Goal: Task Accomplishment & Management: Manage account settings

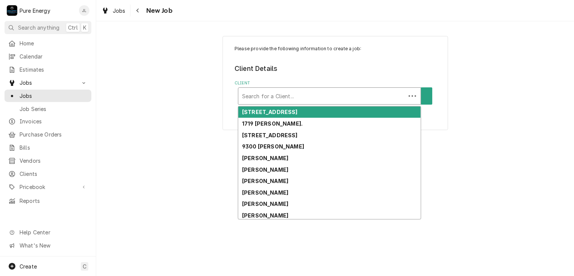
click at [252, 91] on div "Client" at bounding box center [322, 96] width 160 height 14
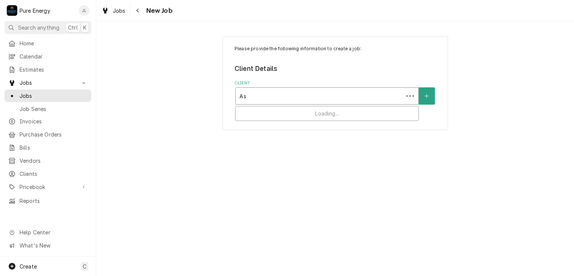
type input "A"
type input "Legacy"
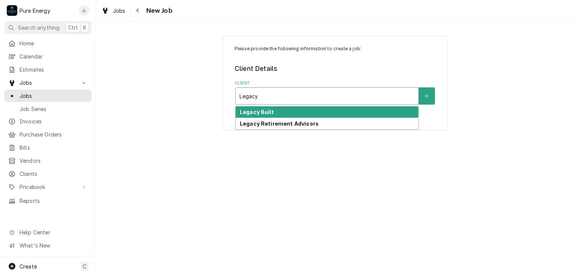
click at [257, 109] on strong "Legacy Built" at bounding box center [257, 112] width 34 height 6
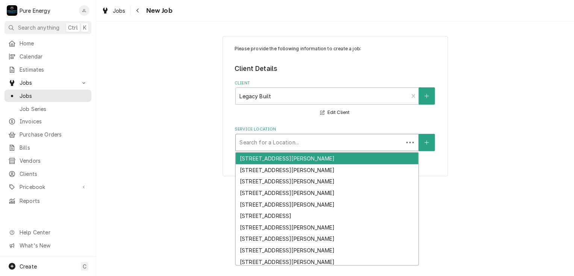
click at [269, 146] on div "Service Location" at bounding box center [319, 143] width 160 height 14
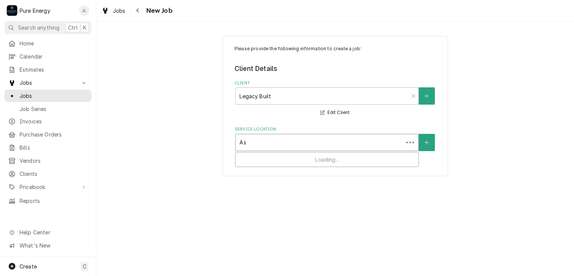
type input "A"
type input "Carbon"
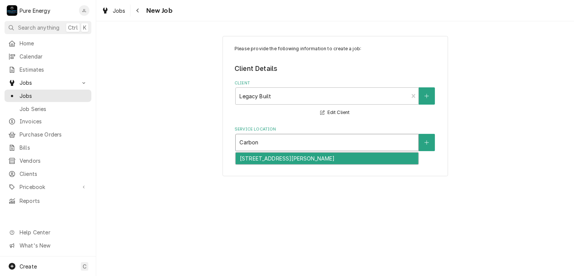
click at [282, 155] on div "[STREET_ADDRESS][PERSON_NAME]" at bounding box center [327, 159] width 183 height 12
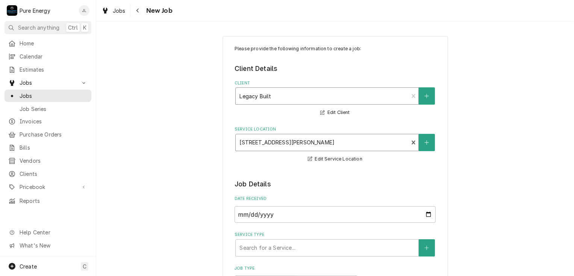
scroll to position [113, 0]
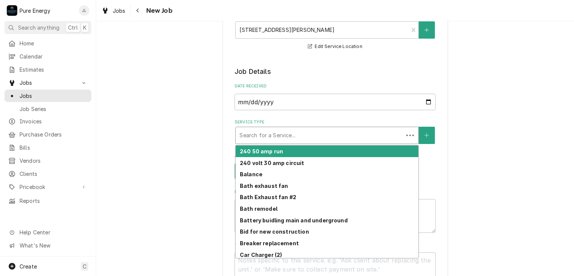
click at [304, 138] on div "Service Type" at bounding box center [319, 136] width 160 height 14
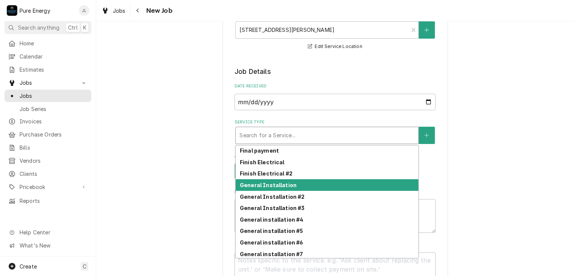
scroll to position [205, 0]
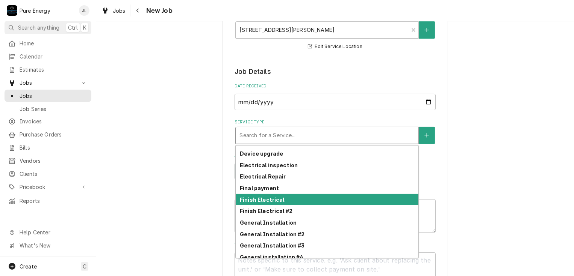
click at [284, 196] on div "Finish Electrical" at bounding box center [327, 200] width 183 height 12
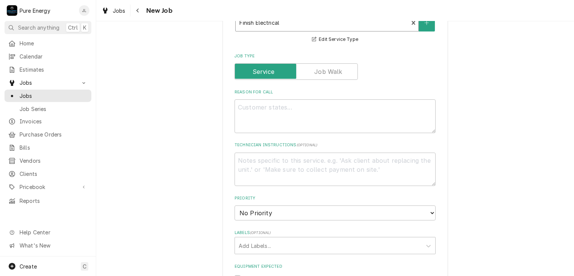
scroll to position [263, 0]
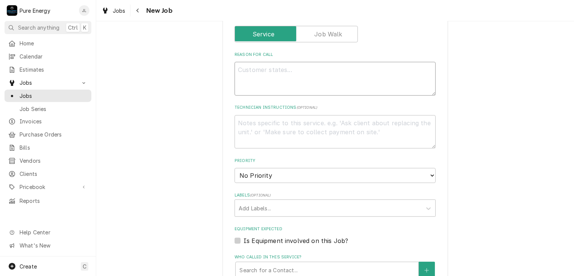
click at [257, 78] on textarea "Reason For Call" at bounding box center [334, 79] width 201 height 34
type textarea "x"
type textarea "I"
type textarea "x"
type textarea "In"
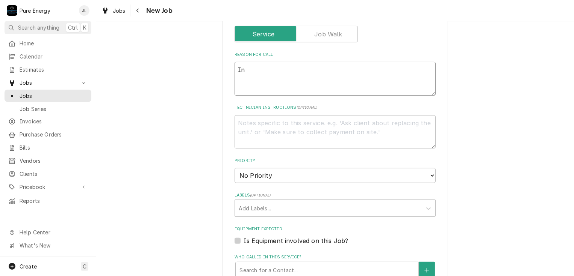
type textarea "x"
type textarea "In"
type textarea "x"
type textarea "In th"
type textarea "x"
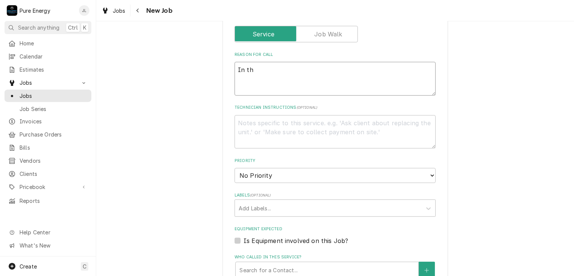
type textarea "In the"
type textarea "x"
type textarea "In the"
type textarea "x"
type textarea "In the c"
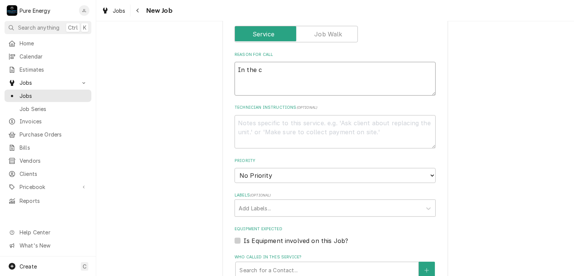
type textarea "x"
type textarea "In the cb"
type textarea "x"
type textarea "In the cbi"
type textarea "x"
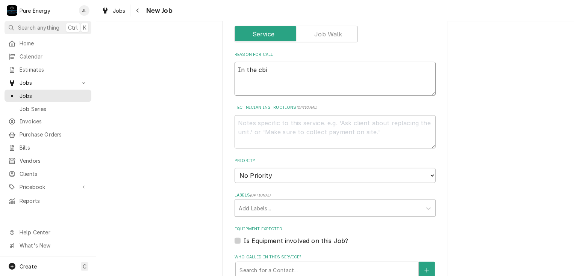
type textarea "In the cbin"
type textarea "x"
type textarea "In the cbi"
type textarea "x"
type textarea "In the cb"
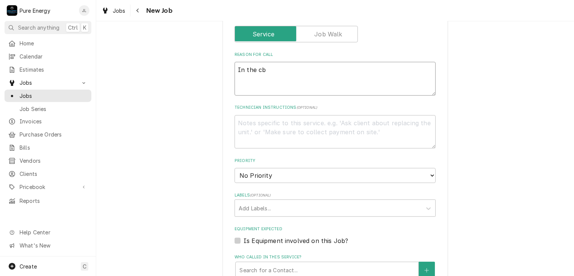
type textarea "x"
type textarea "In the c"
type textarea "x"
type textarea "In the ca"
type textarea "x"
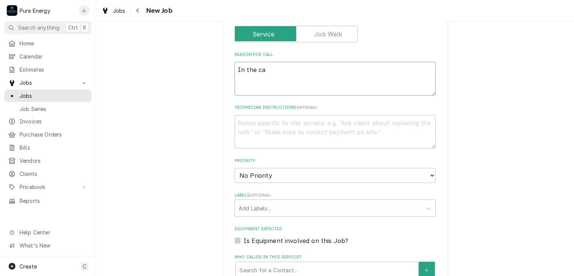
type textarea "In the cab"
type textarea "x"
type textarea "In the cabi"
type textarea "x"
type textarea "In the cabin"
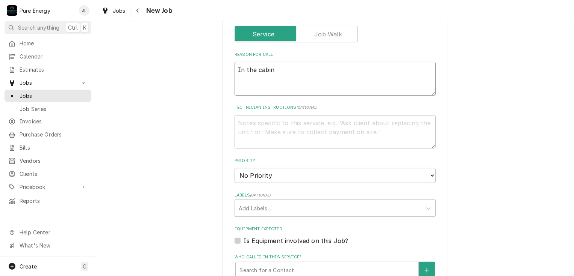
type textarea "x"
type textarea "In the cabine"
type textarea "x"
type textarea "In the cabinet"
type textarea "x"
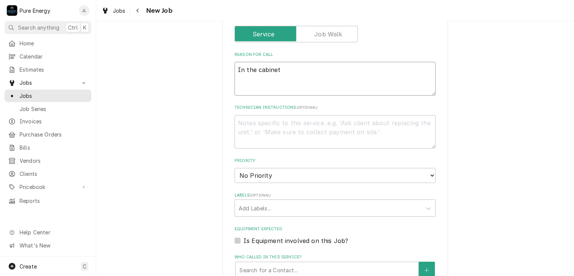
type textarea "In the cabinet n"
type textarea "x"
type textarea "In the cabinet ne"
type textarea "x"
type textarea "In the cabinet nea"
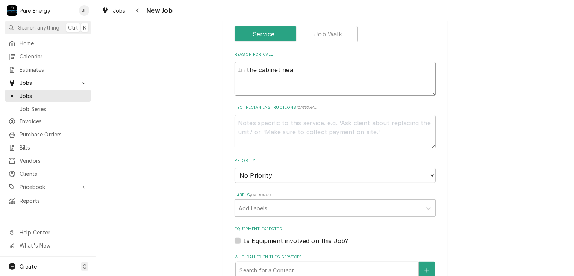
type textarea "x"
type textarea "In the cabinet near"
type textarea "x"
type textarea "In the cabinet near t"
type textarea "x"
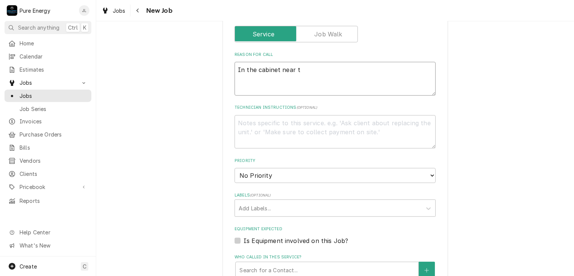
type textarea "In the cabinet near th"
type textarea "x"
type textarea "In the cabinet near the"
type textarea "x"
type textarea "In the cabinet near the"
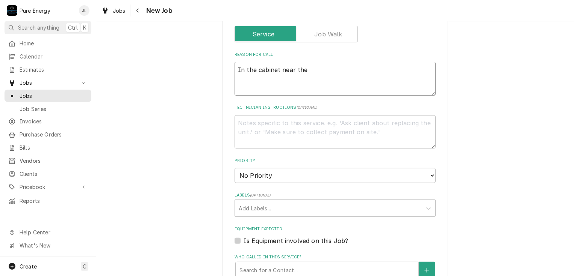
type textarea "x"
type textarea "In the cabinet near the n"
type textarea "x"
type textarea "In the cabinet near the no"
type textarea "x"
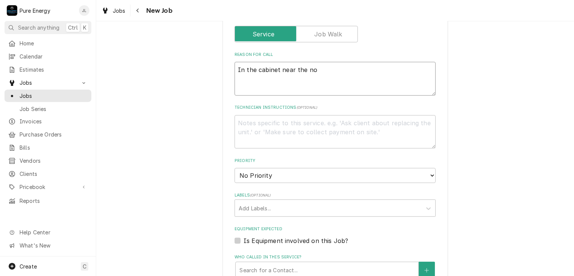
type textarea "In the cabinet near the noo"
type textarea "x"
type textarea "In the cabinet near the nook"
type textarea "x"
type textarea "In the cabinet near the nook"
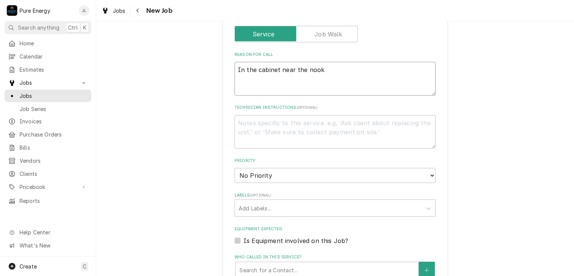
type textarea "x"
type textarea "In the cabinet near the nook w"
type textarea "x"
type textarea "In the cabinet near the nook we"
type textarea "x"
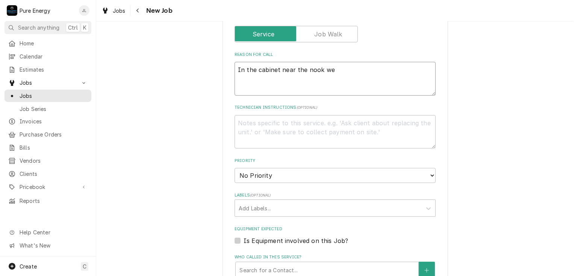
type textarea "In the cabinet near the nook wet"
type textarea "x"
type textarea "In the cabinet near the nook wet"
type textarea "x"
type textarea "In the cabinet near the nook wet b"
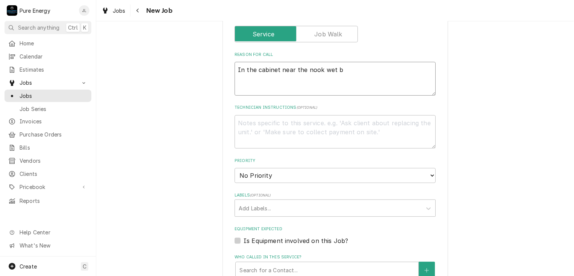
type textarea "x"
type textarea "In the cabinet near the nook wet ba"
type textarea "x"
type textarea "In the cabinet near the nook wet bar"
type textarea "x"
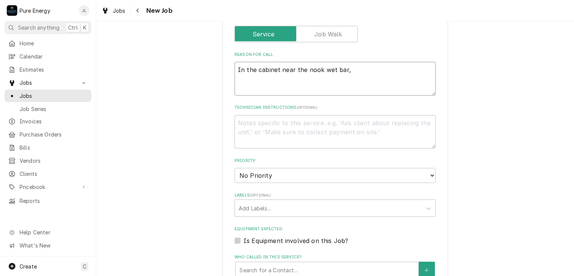
type textarea "In the cabinet near the nook wet bar,"
type textarea "x"
type textarea "In the cabinet near the nook wet bar, I"
type textarea "x"
type textarea "In the cabinet near the nook wet bar, I"
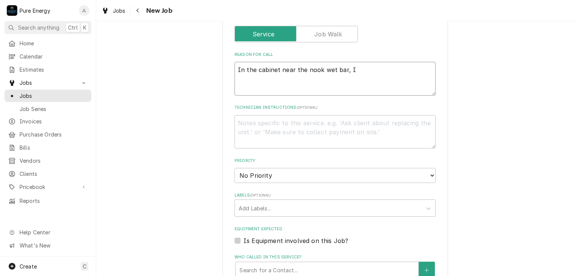
type textarea "x"
type textarea "In the cabinet near the nook wet bar, I fo"
type textarea "x"
type textarea "In the cabinet near the nook wet bar, I for"
type textarea "x"
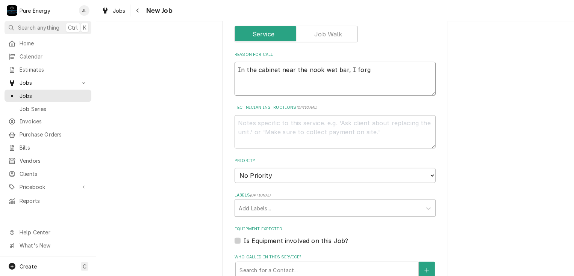
type textarea "In the cabinet near the nook wet bar, I forgo"
type textarea "x"
type textarea "In the cabinet near the nook wet bar, I forgot"
type textarea "x"
type textarea "In the cabinet near the nook wet bar, I forgot t"
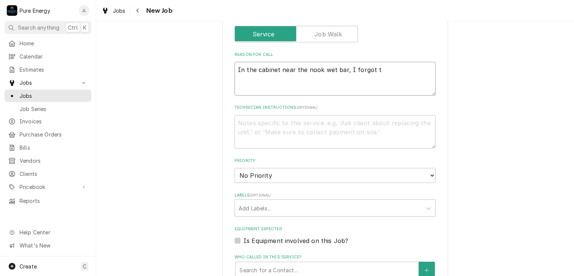
type textarea "x"
type textarea "In the cabinet near the nook wet bar, I forgot to"
type textarea "x"
type textarea "In the cabinet near the nook wet bar, I forgot to"
type textarea "x"
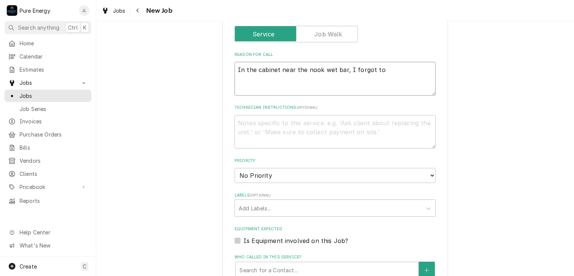
type textarea "In the cabinet near the nook wet bar, I forgot to t"
type textarea "x"
type textarea "In the cabinet near the nook wet bar, I forgot to te"
type textarea "x"
type textarea "In the cabinet near the nook wet bar, I forgot to tel"
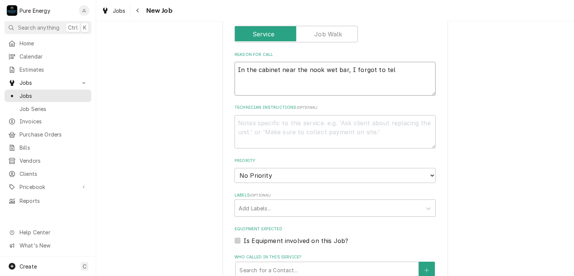
type textarea "x"
type textarea "In the cabinet near the nook wet bar, I forgot to tell"
type textarea "x"
type textarea "In the cabinet near the nook wet bar, I forgot to tell"
type textarea "x"
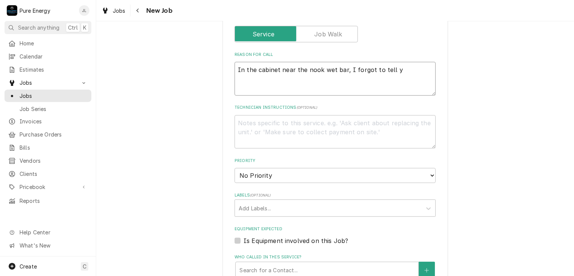
type textarea "In the cabinet near the nook wet bar, I forgot to tell yo"
type textarea "x"
type textarea "In the cabinet near the nook wet bar, I forgot to tell you"
type textarea "x"
type textarea "In the cabinet near the nook wet bar, I forgot to tell you t"
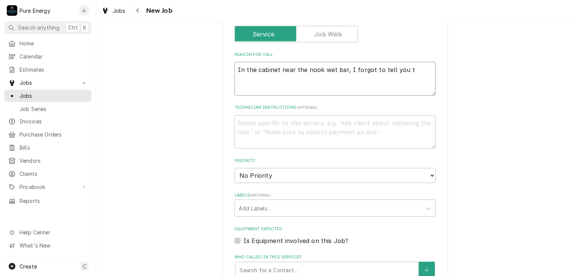
type textarea "x"
type textarea "In the cabinet near the nook wet bar, I forgot to tell you to"
type textarea "x"
type textarea "In the cabinet near the nook wet bar, I forgot to tell you to"
type textarea "x"
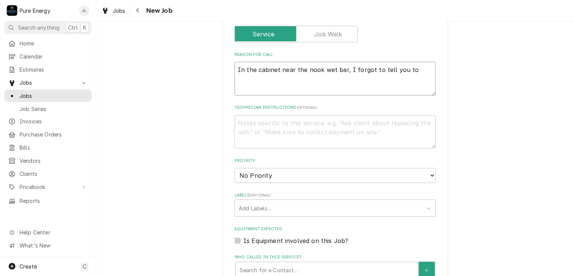
type textarea "In the cabinet near the nook wet bar, I forgot to tell you to p"
type textarea "x"
type textarea "In the cabinet near the nook wet bar, I forgot to tell you to pu"
type textarea "x"
type textarea "In the cabinet near the nook wet bar, I forgot to tell you to put"
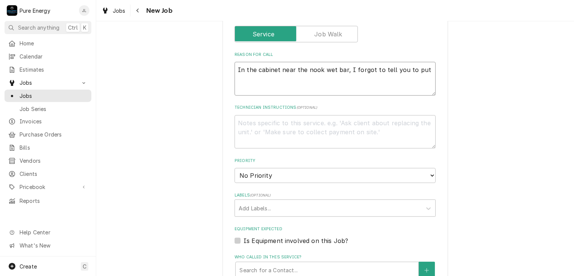
type textarea "x"
type textarea "In the cabinet near the nook wet bar, I forgot to tell you to put th"
type textarea "x"
type textarea "In the cabinet near the nook wet bar, I forgot to tell you to put the"
type textarea "x"
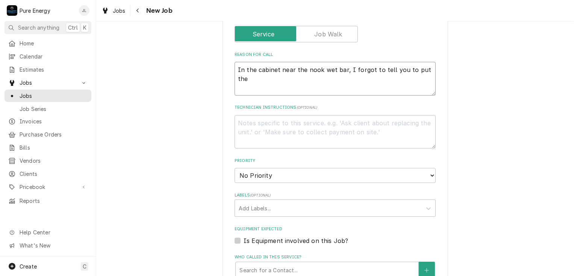
type textarea "In the cabinet near the nook wet bar, I forgot to tell you to put the b"
type textarea "x"
type textarea "In the cabinet near the nook wet bar, I forgot to tell you to put the bl"
type textarea "x"
type textarea "In the cabinet near the nook wet bar, I forgot to tell you to put the bla"
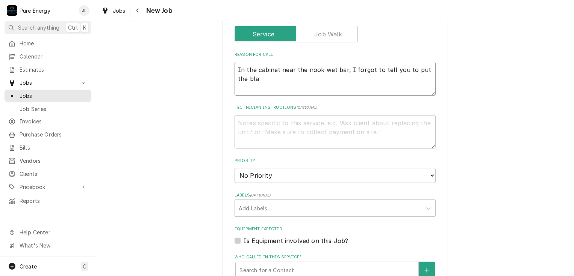
type textarea "x"
type textarea "In the cabinet near the nook wet bar, I forgot to tell you to put the blan"
type textarea "x"
type textarea "In the cabinet near the nook wet bar, I forgot to tell you to put the blank"
type textarea "x"
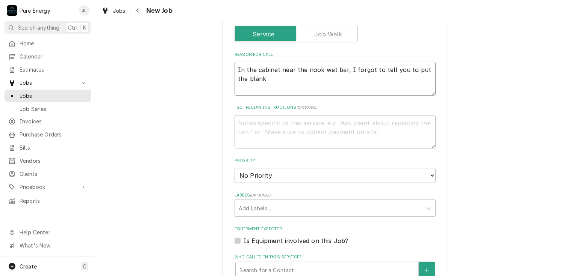
type textarea "In the cabinet near the nook wet bar, I forgot to tell you to put the blanks"
type textarea "x"
type textarea "In the cabinet near the nook wet bar, I forgot to tell you to put the blanks"
type textarea "x"
type textarea "In the cabinet near the nook wet bar, I forgot to tell you to put the blanks i"
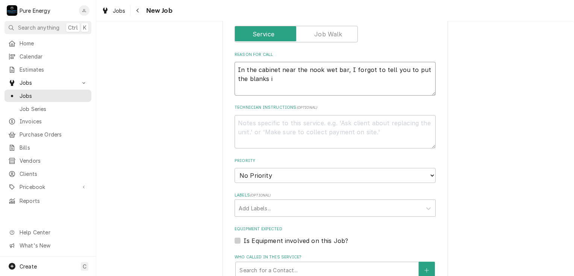
type textarea "x"
type textarea "In the cabinet near the nook wet bar, I forgot to tell you to put the blanks in"
type textarea "x"
type textarea "In the cabinet near the nook wet bar, I forgot to tell you to put the blanks in…"
type textarea "x"
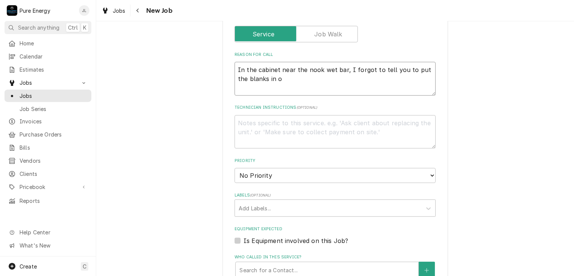
type textarea "In the cabinet near the nook wet bar, I forgot to tell you to put the blanks in…"
type textarea "x"
type textarea "In the cabinet near the nook wet bar, I forgot to tell you to put the blanks in…"
type textarea "x"
type textarea "In the cabinet near the nook wet bar, I forgot to tell you to put the blanks in…"
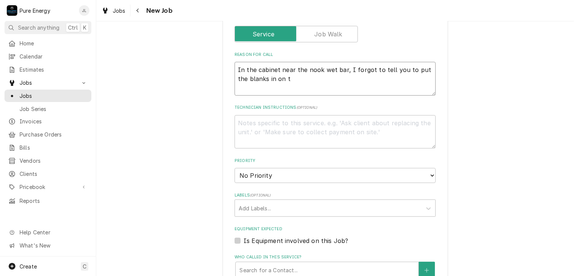
type textarea "x"
type textarea "In the cabinet near the nook wet bar, I forgot to tell you to put the blanks in…"
type textarea "x"
type textarea "In the cabinet near the nook wet bar, I forgot to tell you to put the blanks in…"
type textarea "x"
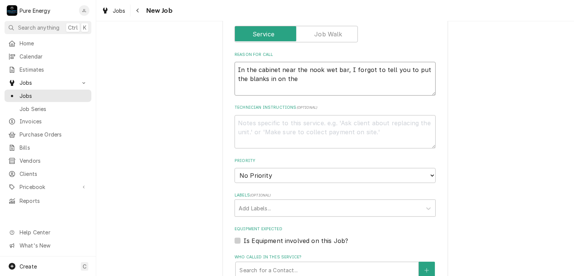
type textarea "In the cabinet near the nook wet bar, I forgot to tell you to put the blanks in…"
type textarea "x"
type textarea "In the cabinet near the nook wet bar, I forgot to tell you to put the blanks in…"
type textarea "x"
type textarea "In the cabinet near the nook wet bar, I forgot to tell you to put the blanks in…"
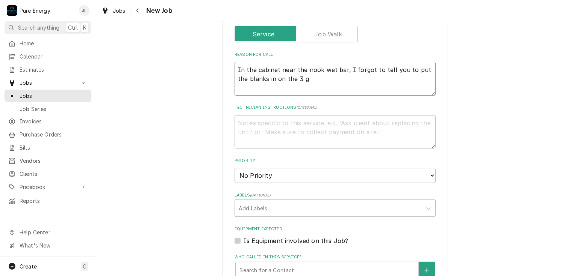
type textarea "x"
type textarea "In the cabinet near the nook wet bar, I forgot to tell you to put the blanks in…"
type textarea "x"
type textarea "In the cabinet near the nook wet bar, I forgot to tell you to put the blanks in…"
type textarea "x"
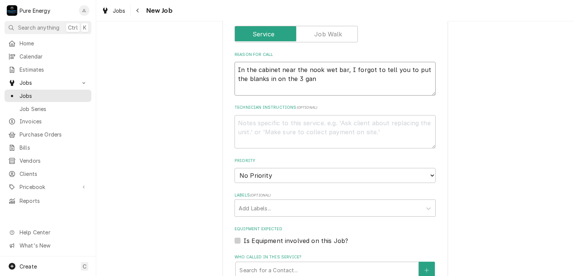
type textarea "In the cabinet near the nook wet bar, I forgot to tell you to put the blanks in…"
type textarea "x"
type textarea "In the cabinet near the nook wet bar, I forgot to tell you to put the blanks in…"
type textarea "x"
type textarea "In the cabinet near the nook wet bar, I forgot to tell you to put the blanks in…"
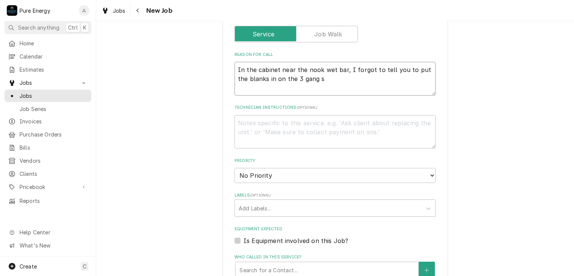
type textarea "x"
type textarea "In the cabinet near the nook wet bar, I forgot to tell you to put the blanks in…"
type textarea "x"
type textarea "In the cabinet near the nook wet bar, I forgot to tell you to put the blanks in…"
type textarea "x"
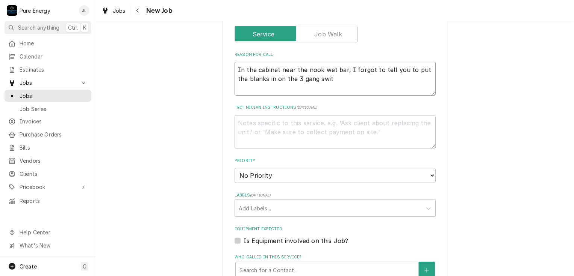
type textarea "In the cabinet near the nook wet bar, I forgot to tell you to put the blanks in…"
type textarea "x"
type textarea "In the cabinet near the nook wet bar, I forgot to tell you to put the blanks in…"
type textarea "x"
type textarea "In the cabinet near the nook wet bar, I forgot to tell you to put the blanks in…"
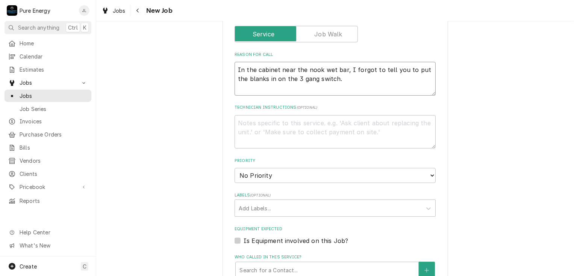
type textarea "x"
type textarea "In the cabinet near the nook wet bar, I forgot to tell you to put the blanks in…"
type textarea "x"
type textarea "In the cabinet near the nook wet bar, I forgot to tell you to put the blanks in…"
type textarea "x"
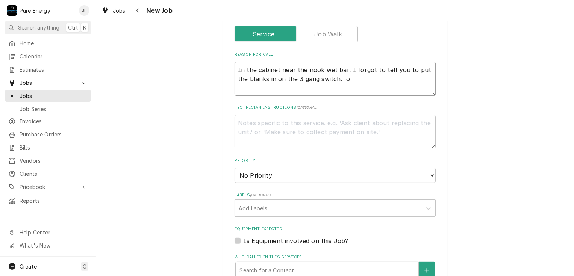
type textarea "In the cabinet near the nook wet bar, I forgot to tell you to put the blanks in…"
type textarea "x"
type textarea "In the cabinet near the nook wet bar, I forgot to tell you to put the blanks in…"
type textarea "x"
type textarea "In the cabinet near the nook wet bar, I forgot to tell you to put the blanks in…"
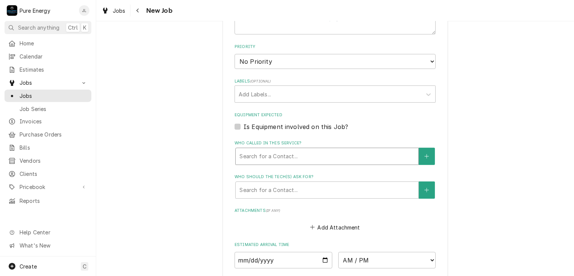
scroll to position [488, 0]
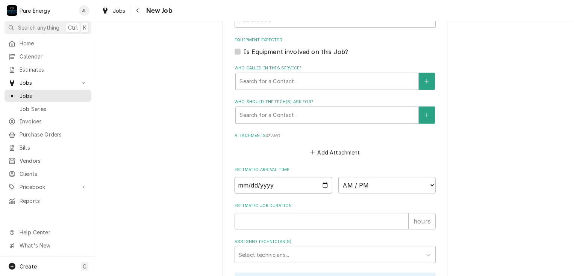
click at [323, 183] on input "Date" at bounding box center [283, 185] width 98 height 17
click at [430, 184] on select "AM / PM 6:00 AM 6:15 AM 6:30 AM 6:45 AM 7:00 AM 7:15 AM 7:30 AM 7:45 AM 8:00 AM…" at bounding box center [387, 185] width 98 height 17
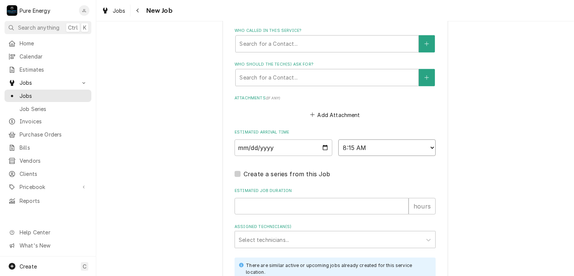
scroll to position [601, 0]
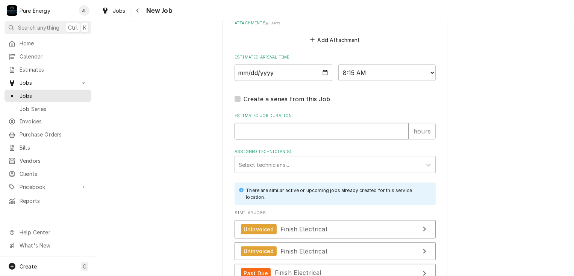
click at [291, 131] on input "Estimated Job Duration" at bounding box center [321, 131] width 174 height 17
click at [289, 165] on div "Assigned Technician(s)" at bounding box center [328, 165] width 179 height 14
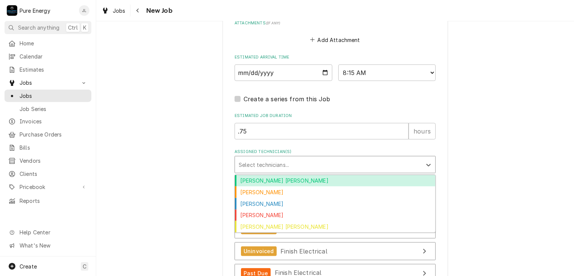
click at [296, 178] on div "Albert Hernandez Soto" at bounding box center [335, 181] width 200 height 12
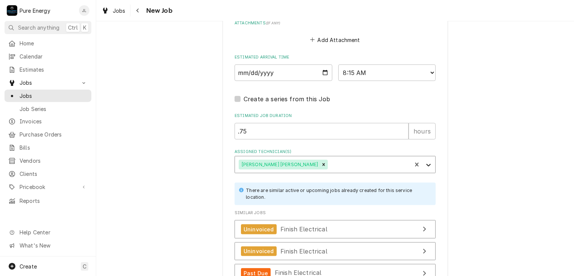
click at [427, 164] on icon "Assigned Technician(s)" at bounding box center [428, 165] width 5 height 3
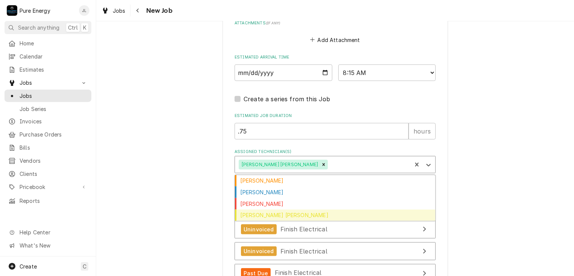
click at [317, 210] on div "Rodolfo Hernandez Lorenzo" at bounding box center [335, 216] width 200 height 12
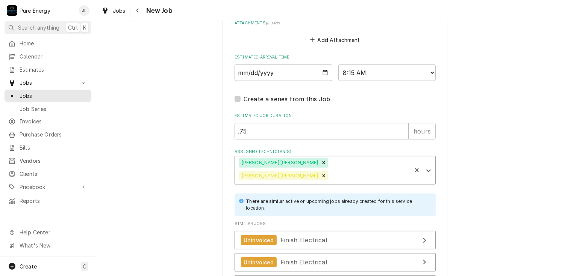
scroll to position [688, 0]
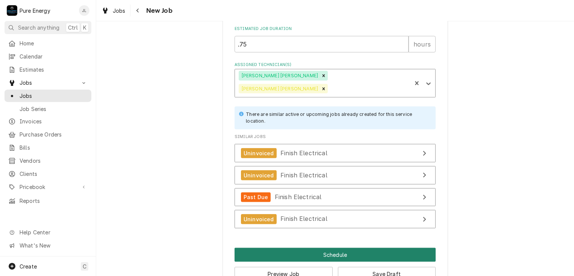
click at [354, 248] on button "Schedule" at bounding box center [334, 255] width 201 height 14
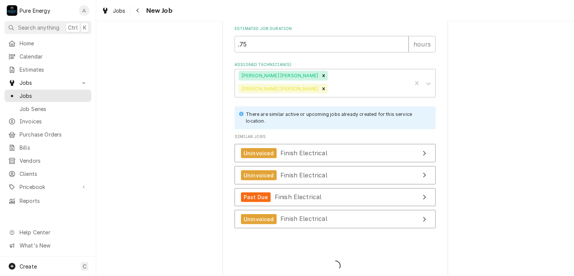
scroll to position [682, 0]
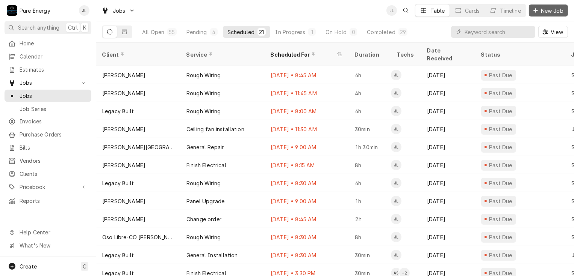
click at [544, 7] on span "New Job" at bounding box center [552, 11] width 26 height 8
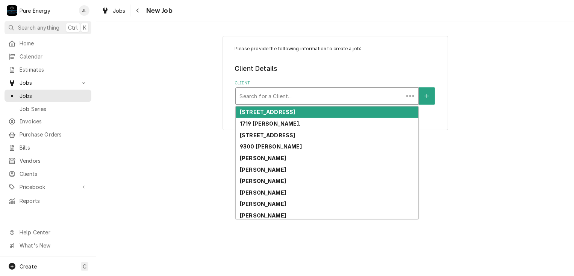
click at [269, 98] on div "Client" at bounding box center [319, 96] width 160 height 14
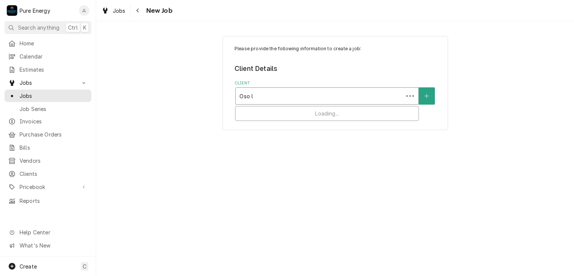
type input "Oso li"
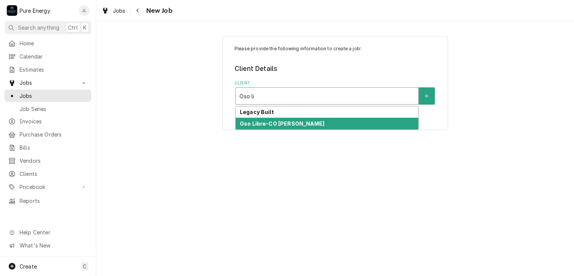
click at [269, 125] on strong "Oso Libre-CO [PERSON_NAME]" at bounding box center [282, 124] width 85 height 6
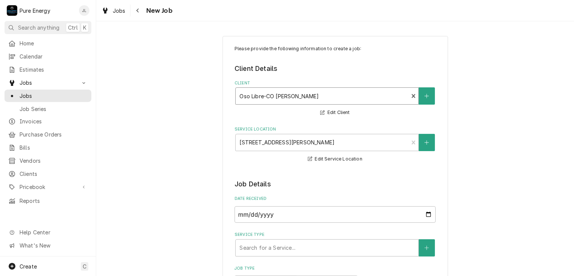
scroll to position [113, 0]
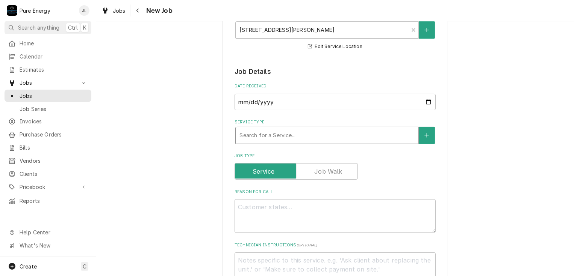
click at [290, 134] on div "Service Type" at bounding box center [326, 136] width 175 height 14
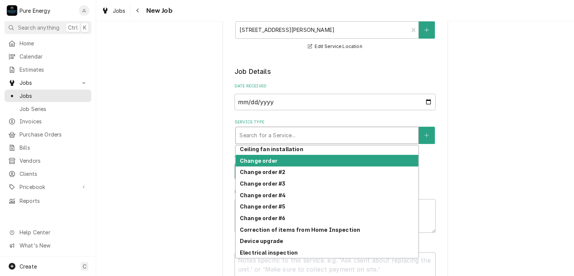
scroll to position [232, 0]
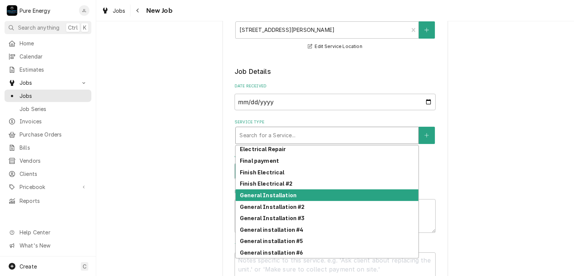
click at [294, 190] on div "General Installation" at bounding box center [327, 196] width 183 height 12
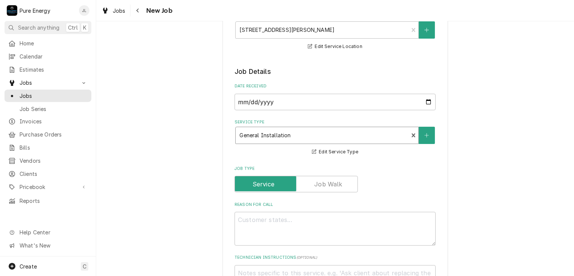
scroll to position [263, 0]
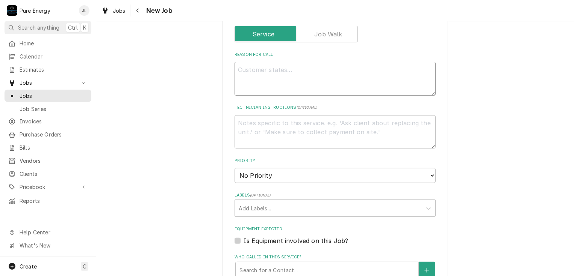
click at [258, 72] on textarea "Reason For Call" at bounding box center [334, 79] width 201 height 34
type textarea "x"
type textarea "Fi"
type textarea "x"
type textarea "Fii"
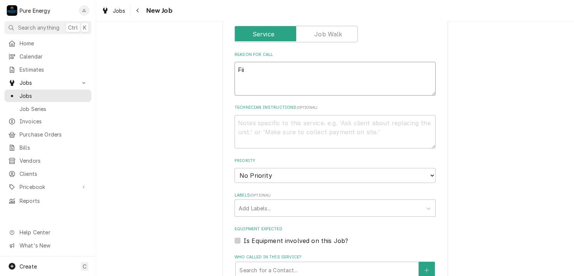
type textarea "x"
type textarea "Fiin"
type textarea "x"
type textarea "Fii"
type textarea "x"
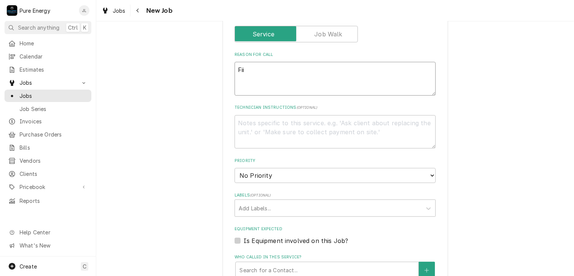
type textarea "Fi"
type textarea "x"
type textarea "Fin"
type textarea "x"
type textarea "Fini"
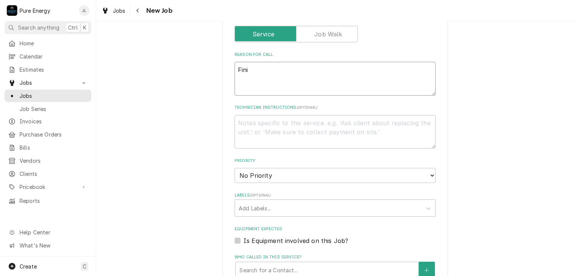
type textarea "x"
type textarea "Finis"
type textarea "x"
type textarea "Finish"
type textarea "x"
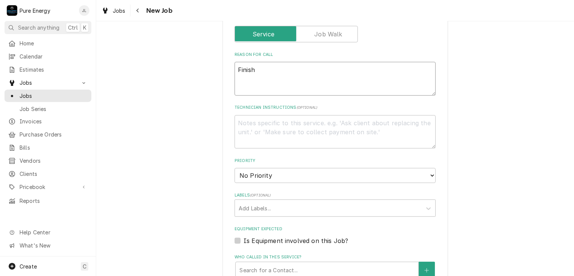
type textarea "Finish"
type textarea "x"
type textarea "Finish t"
type textarea "x"
type textarea "Finish th"
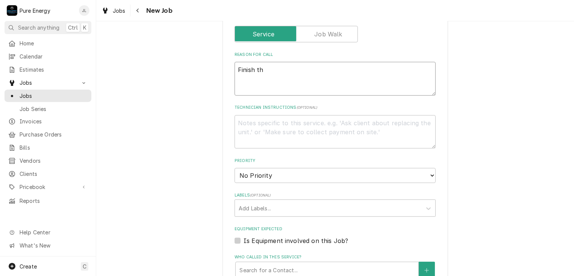
type textarea "x"
type textarea "Finish the"
type textarea "x"
type textarea "Finish the"
type textarea "x"
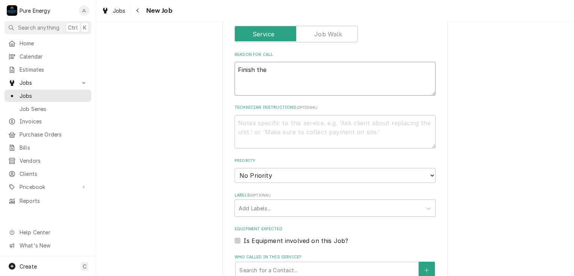
type textarea "Finish the m"
type textarea "x"
type textarea "Finish the mi"
type textarea "x"
type textarea "Finish the mis"
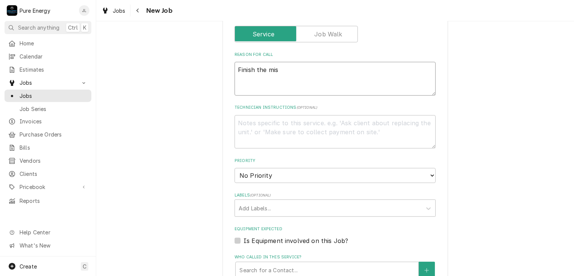
type textarea "x"
type textarea "Finish the miss"
type textarea "x"
type textarea "Finish the missi"
type textarea "x"
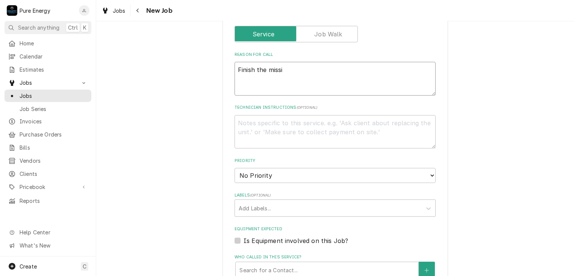
type textarea "Finish the missin"
type textarea "x"
type textarea "Finish the missing"
type textarea "x"
type textarea "Finish the missing o"
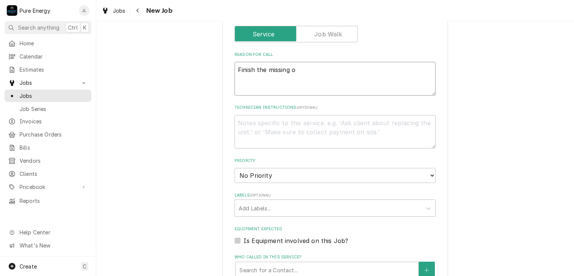
type textarea "x"
type textarea "Finish the missing oc"
type textarea "x"
type textarea "Finish the missing o"
type textarea "x"
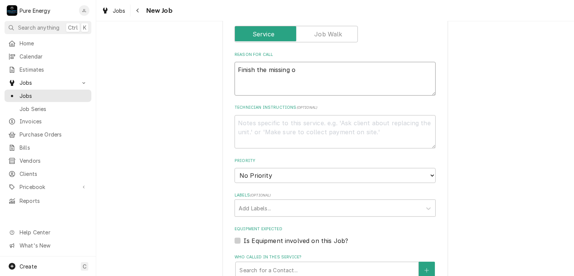
type textarea "Finish the missing"
type textarea "x"
type textarea "Finish the missing o"
type textarea "x"
type textarea "Finish the missing"
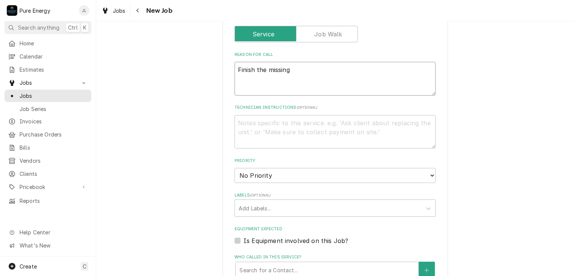
type textarea "x"
type textarea "Finish the missing co"
type textarea "x"
type textarea "Finish the missing cov"
type textarea "x"
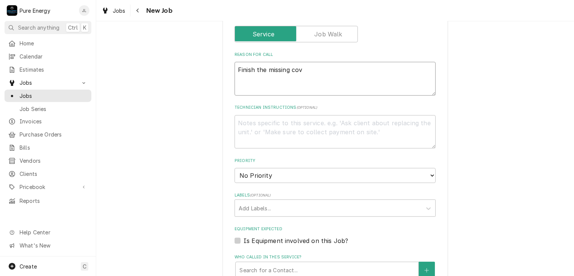
type textarea "Finish the missing cove"
type textarea "x"
type textarea "Finish the missing cover"
type textarea "x"
type textarea "Finish the missing cover p"
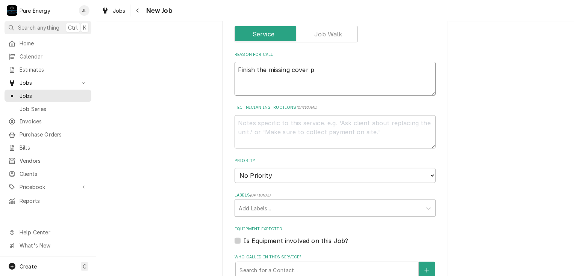
type textarea "x"
type textarea "Finish the missing cover pl"
type textarea "x"
type textarea "Finish the missing cover pla"
type textarea "x"
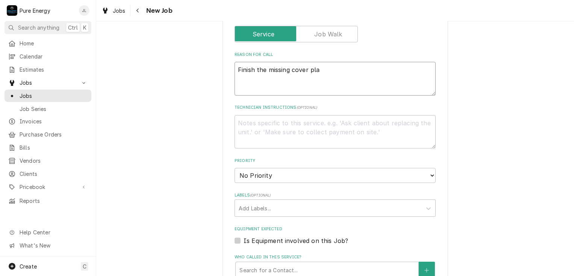
type textarea "Finish the missing cover plat"
type textarea "x"
type textarea "Finish the missing cover plate"
type textarea "x"
type textarea "Finish the missing cover plates"
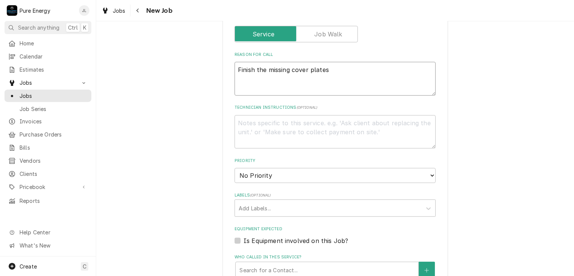
type textarea "x"
type textarea "Finish the missing cover plates."
type textarea "x"
type textarea "Finish the missing cover plates."
type textarea "x"
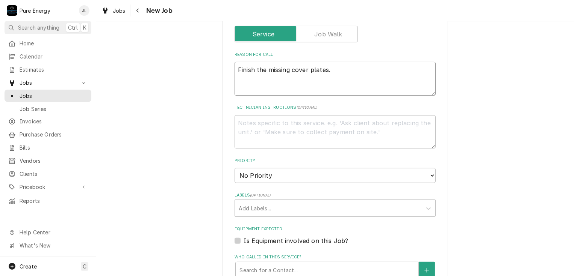
type textarea "Finish the missing cover plates."
type textarea "x"
type textarea "Finish the missing cover plates. I"
type textarea "x"
type textarea "Finish the missing cover plates. In"
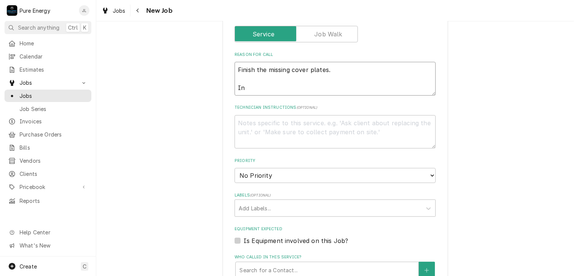
type textarea "x"
type textarea "Finish the missing cover plates. Ins"
type textarea "x"
type textarea "Finish the missing cover plates. Inst"
type textarea "x"
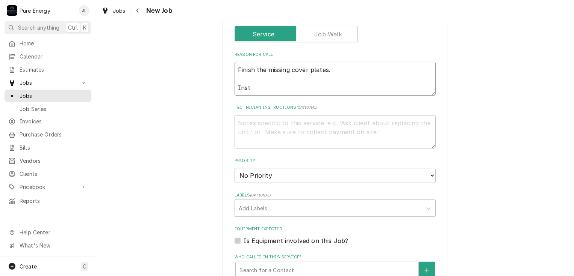
type textarea "Finish the missing cover plates. Insta"
type textarea "x"
type textarea "Finish the missing cover plates. Instal"
type textarea "x"
type textarea "Finish the missing cover plates. Install"
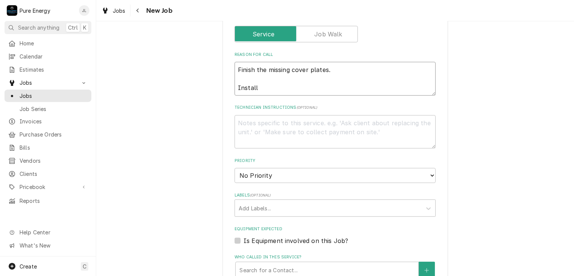
type textarea "x"
type textarea "Finish the missing cover plates. Install"
type textarea "x"
type textarea "Finish the missing cover plates. Install th"
type textarea "x"
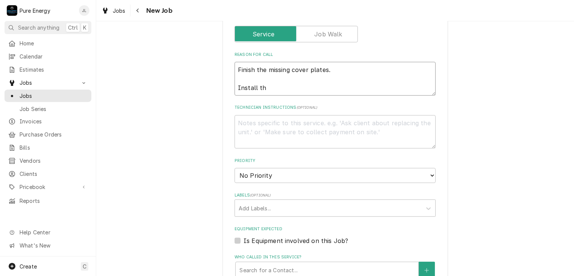
type textarea "Finish the missing cover plates. Install thw"
type textarea "x"
type textarea "Finish the missing cover plates. Install thwr"
type textarea "x"
type textarea "Finish the missing cover plates. Install thwr"
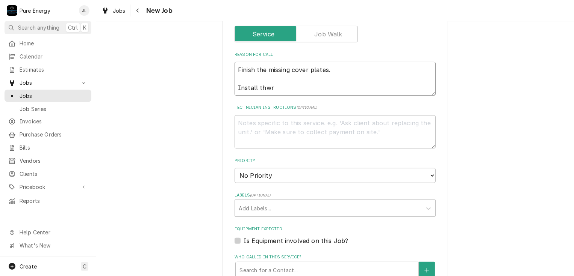
type textarea "x"
type textarea "Finish the missing cover plates. Install thw"
type textarea "x"
type textarea "Finish the missing cover plates. Install th"
type textarea "x"
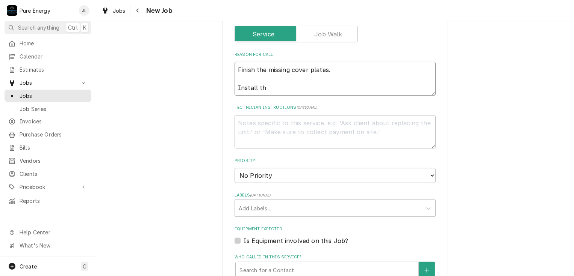
type textarea "Finish the missing cover plates. Install the"
type textarea "x"
type textarea "Finish the missing cover plates. Install the"
type textarea "x"
type textarea "Finish the missing cover plates. Install the w"
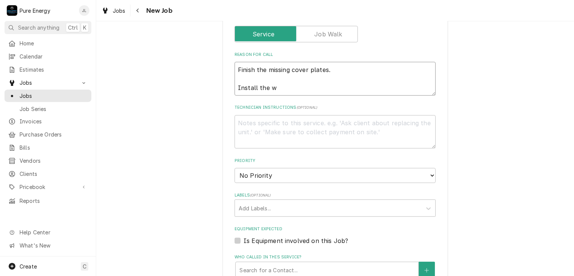
type textarea "x"
type textarea "Finish the missing cover plates. Install the wi"
type textarea "x"
type textarea "Finish the missing cover plates. Install the wiri"
type textarea "x"
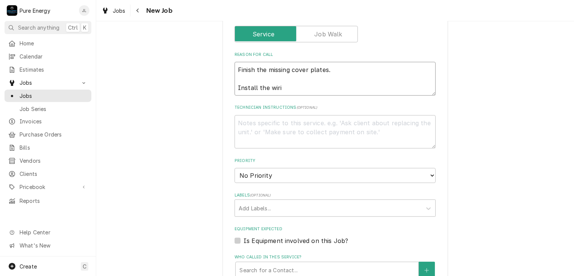
type textarea "Finish the missing cover plates. Install the wirin"
type textarea "x"
type textarea "Finish the missing cover plates. Install the wiring"
type textarea "x"
type textarea "Finish the missing cover plates. Install the wiring"
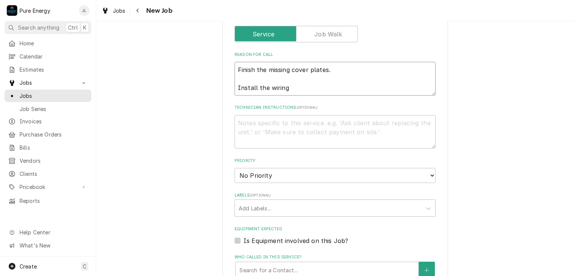
type textarea "x"
type textarea "Finish the missing cover plates. Install the wiring f"
type textarea "x"
type textarea "Finish the missing cover plates. Install the wiring"
type textarea "x"
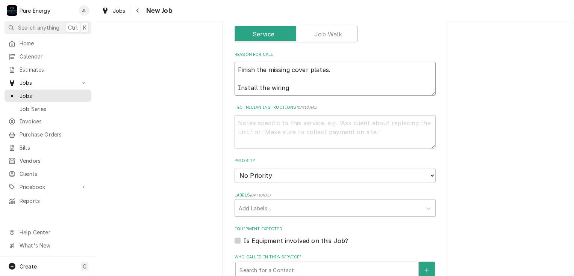
type textarea "Finish the missing cover plates. Install the wiring i"
type textarea "x"
type textarea "Finish the missing cover plates. Install the wiring in"
type textarea "x"
type textarea "Finish the missing cover plates. Install the wiring in"
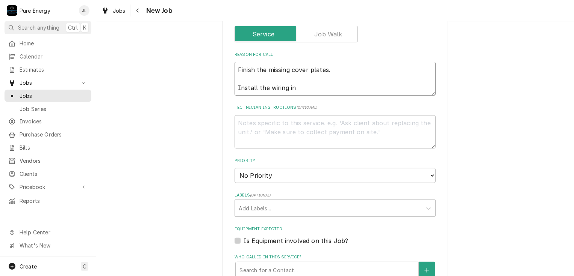
type textarea "x"
type textarea "Finish the missing cover plates. Install the wiring in t"
type textarea "x"
type textarea "Finish the missing cover plates. Install the wiring in th"
type textarea "x"
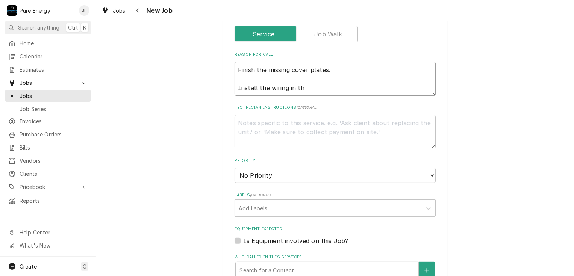
type textarea "Finish the missing cover plates. Install the wiring in the"
type textarea "x"
type textarea "Finish the missing cover plates. Install the wiring in the"
type textarea "x"
type textarea "Finish the missing cover plates. Install the wiring in the t"
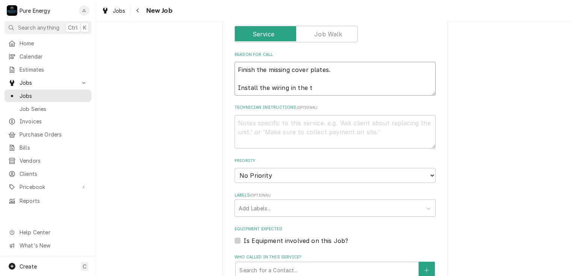
type textarea "x"
type textarea "Finish the missing cover plates. Install the wiring in the ta"
type textarea "x"
type textarea "Finish the missing cover plates. Install the wiring in the tac"
type textarea "x"
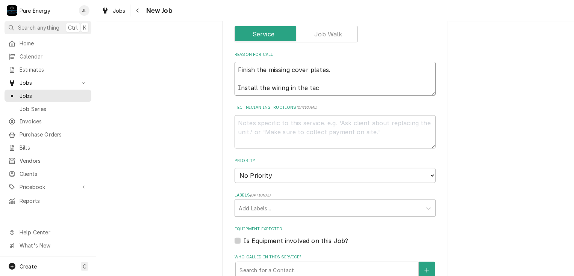
type textarea "Finish the missing cover plates. Install the wiring in the tack"
type textarea "x"
type textarea "Finish the missing cover plates. Install the wiring in the tack"
type textarea "x"
type textarea "Finish the missing cover plates. Install the wiring in the tack r"
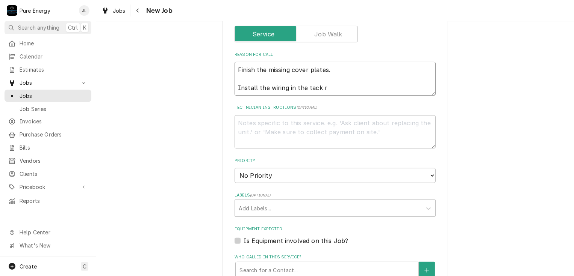
type textarea "x"
type textarea "Finish the missing cover plates. Install the wiring in the tack ro"
type textarea "x"
type textarea "Finish the missing cover plates. Install the wiring in the tack roo"
type textarea "x"
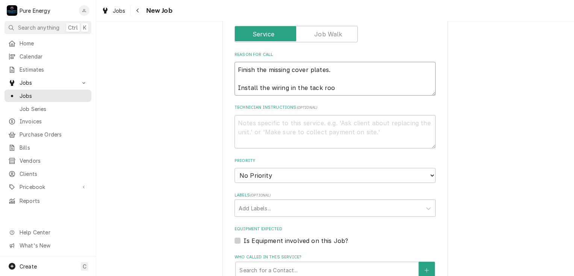
type textarea "Finish the missing cover plates. Install the wiring in the tack room"
type textarea "x"
type textarea "Finish the missing cover plates. Install the wiring in the tack room"
type textarea "x"
type textarea "Finish the missing cover plates. Install the wiring in the tack room f"
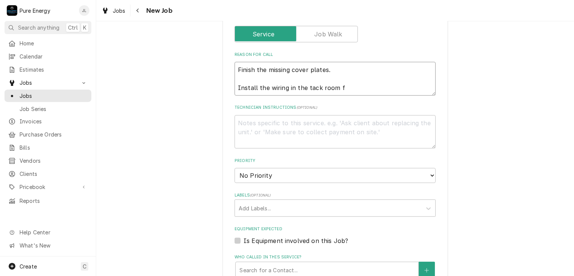
type textarea "x"
type textarea "Finish the missing cover plates. Install the wiring in the tack room"
type textarea "x"
type textarea "Finish the missing cover plates. Install the wiring in the tack room t"
type textarea "x"
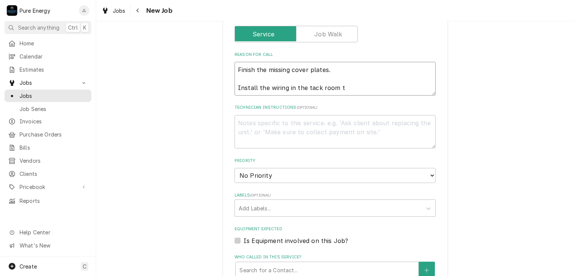
type textarea "Finish the missing cover plates. Install the wiring in the tack room th"
type textarea "x"
type textarea "Finish the missing cover plates. Install the wiring in the tack room the"
type textarea "x"
type textarea "Finish the missing cover plates. Install the wiring in the tack room thea"
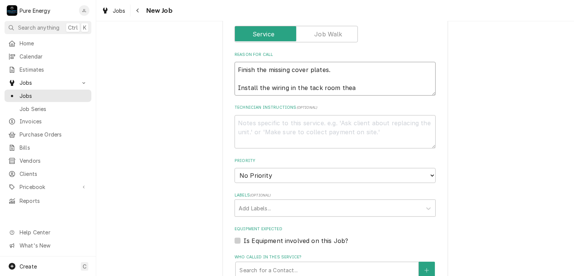
type textarea "x"
type textarea "Finish the missing cover plates. Install the wiring in the tack room the"
type textarea "x"
type textarea "Finish the missing cover plates. Install the wiring in the tack room th"
type textarea "x"
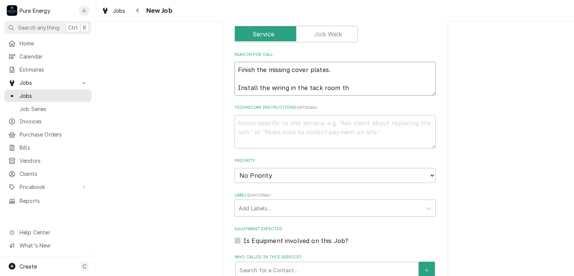
type textarea "Finish the missing cover plates. Install the wiring in the tack room tha"
type textarea "x"
type textarea "Finish the missing cover plates. Install the wiring in the tack room that"
type textarea "x"
type textarea "Finish the missing cover plates. Install the wiring in the tack room that th"
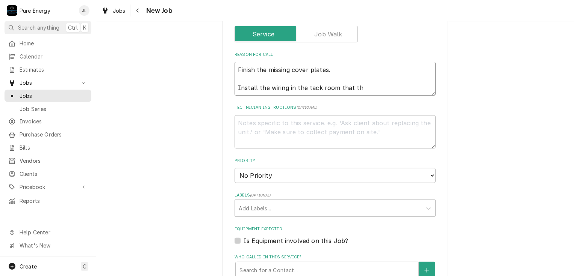
type textarea "x"
type textarea "Finish the missing cover plates. Install the wiring in the tack room that they"
type textarea "x"
type textarea "Finish the missing cover plates. Install the wiring in the tack room that they"
type textarea "x"
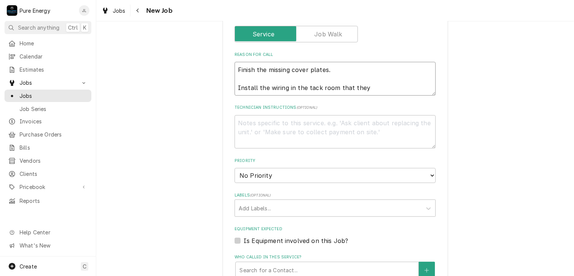
type textarea "Finish the missing cover plates. Install the wiring in the tack room that they w"
type textarea "x"
type textarea "Finish the missing cover plates. Install the wiring in the tack room that they …"
type textarea "x"
type textarea "Finish the missing cover plates. Install the wiring in the tack room that they …"
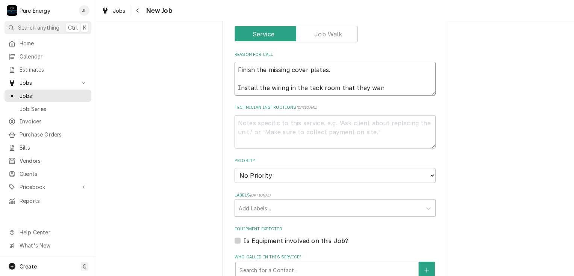
type textarea "x"
type textarea "Finish the missing cover plates. Install the wiring in the tack room that they …"
type textarea "x"
type textarea "Finish the missing cover plates. Install the wiring in the tack room that they …"
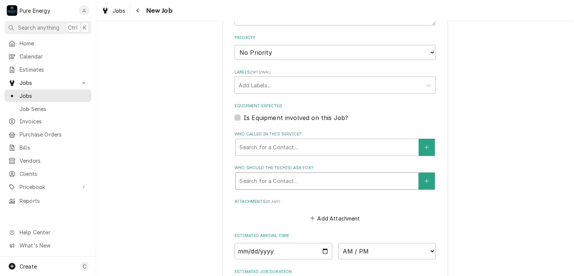
scroll to position [526, 0]
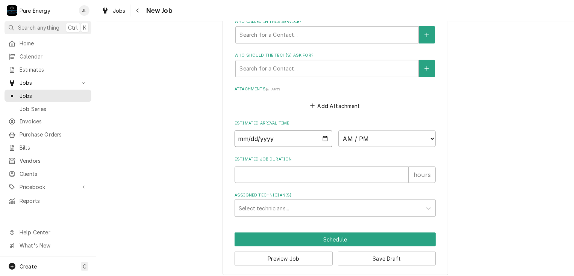
click at [323, 135] on input "Date" at bounding box center [283, 139] width 98 height 17
click at [431, 135] on select "AM / PM 6:00 AM 6:15 AM 6:30 AM 6:45 AM 7:00 AM 7:15 AM 7:30 AM 7:45 AM 8:00 AM…" at bounding box center [387, 139] width 98 height 17
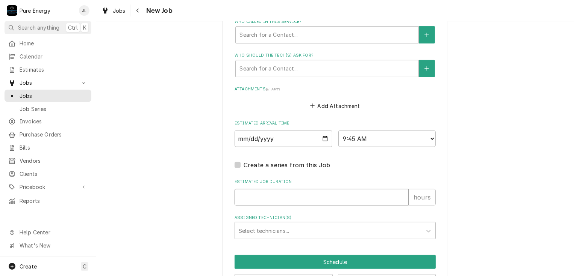
click at [277, 191] on input "Estimated Job Duration" at bounding box center [321, 197] width 174 height 17
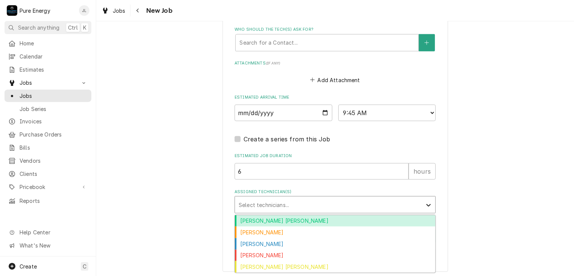
click at [425, 202] on icon "Assigned Technician(s)" at bounding box center [428, 206] width 8 height 8
click at [382, 217] on div "Albert Hernandez Soto" at bounding box center [335, 222] width 200 height 12
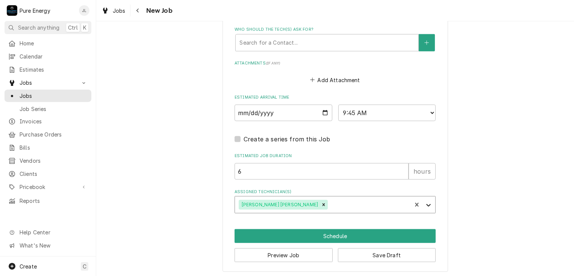
click at [426, 205] on icon "Assigned Technician(s)" at bounding box center [428, 205] width 5 height 3
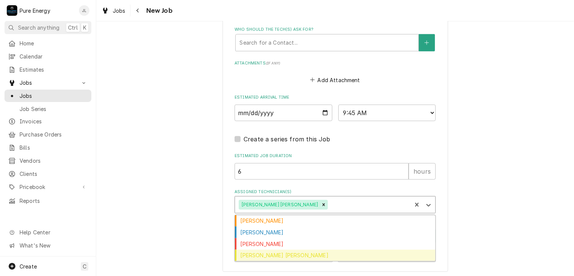
click at [375, 251] on div "Rodolfo Hernandez Lorenzo" at bounding box center [335, 256] width 200 height 12
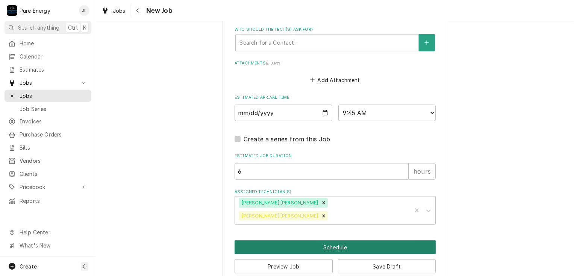
click at [378, 241] on button "Schedule" at bounding box center [334, 248] width 201 height 14
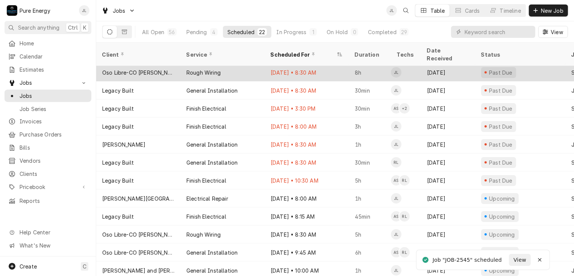
scroll to position [183, 0]
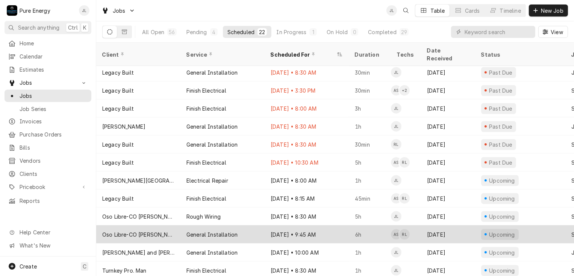
click at [341, 228] on div "Aug 22 • 9:45 AM" at bounding box center [306, 235] width 84 height 18
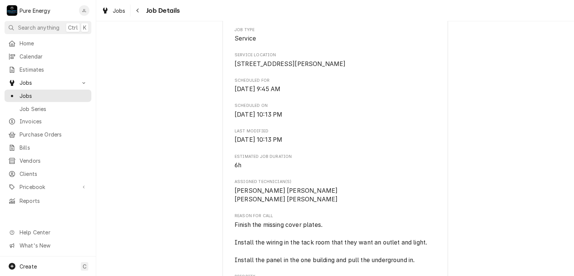
scroll to position [225, 0]
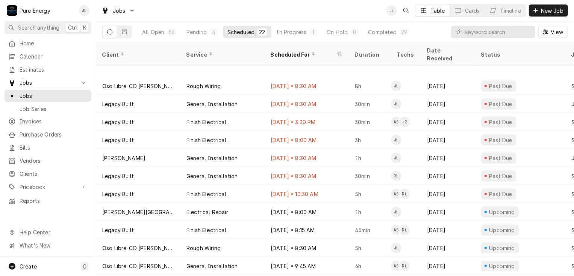
scroll to position [183, 0]
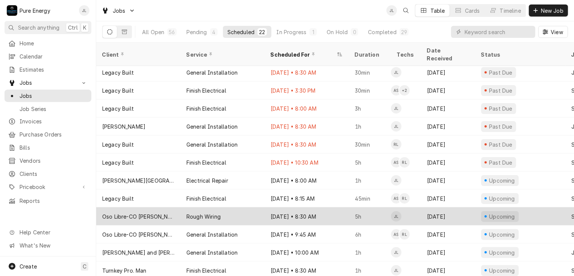
click at [330, 208] on div "Aug 22 • 8:30 AM" at bounding box center [306, 217] width 84 height 18
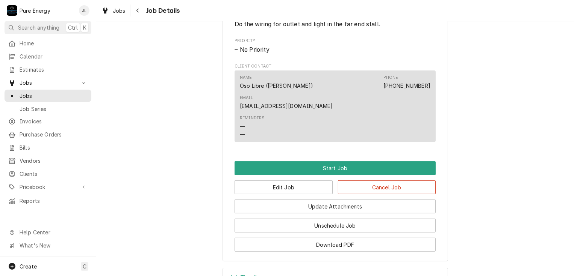
scroll to position [483, 0]
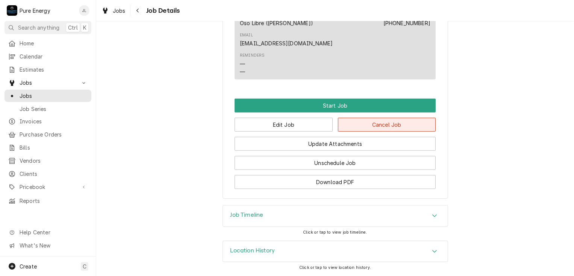
click at [393, 129] on button "Cancel Job" at bounding box center [387, 125] width 98 height 14
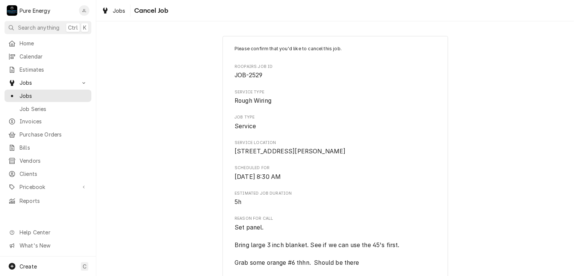
scroll to position [134, 0]
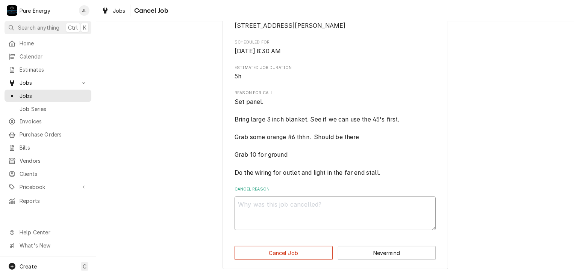
click at [251, 210] on textarea "Cancel Reason" at bounding box center [334, 214] width 201 height 34
type textarea "x"
type textarea "D"
type textarea "x"
type textarea "Du"
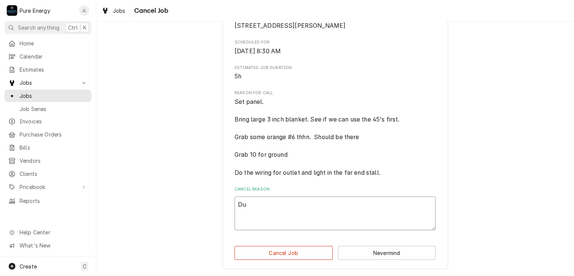
type textarea "x"
type textarea "Dup"
type textarea "x"
type textarea "Dupl"
type textarea "x"
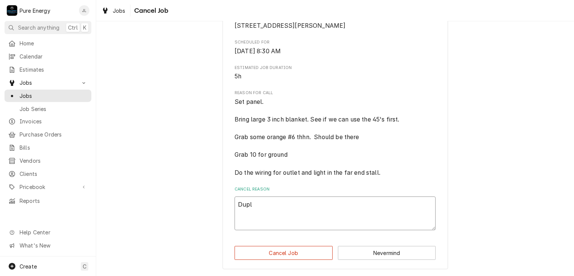
type textarea "Dupli"
type textarea "x"
type textarea "Duplic"
type textarea "x"
type textarea "Duplicat"
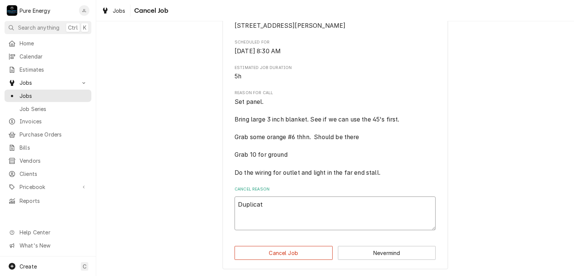
type textarea "x"
type textarea "Duplicate"
click at [269, 257] on button "Cancel Job" at bounding box center [283, 253] width 98 height 14
type textarea "x"
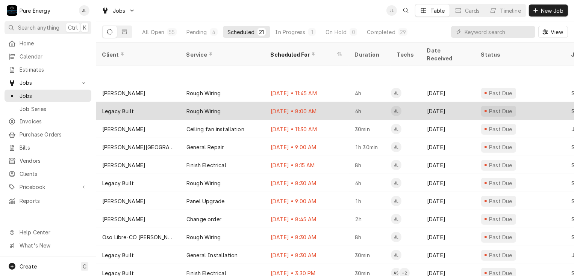
scroll to position [93, 0]
